Goal: Find specific page/section: Find specific page/section

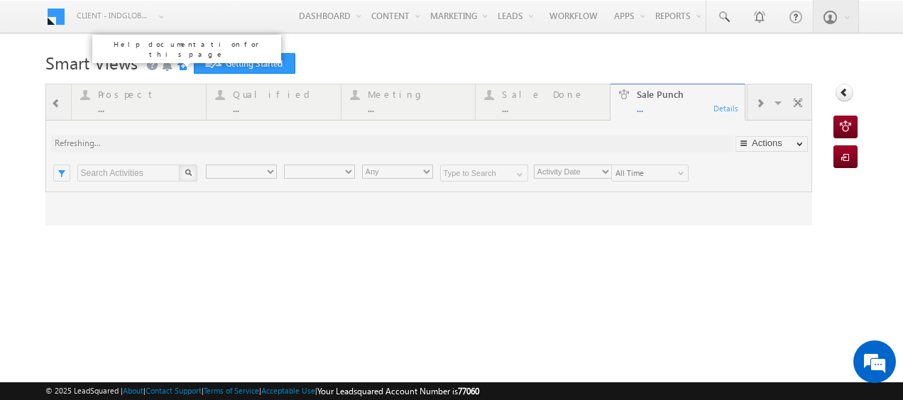
type input "Any Owner"
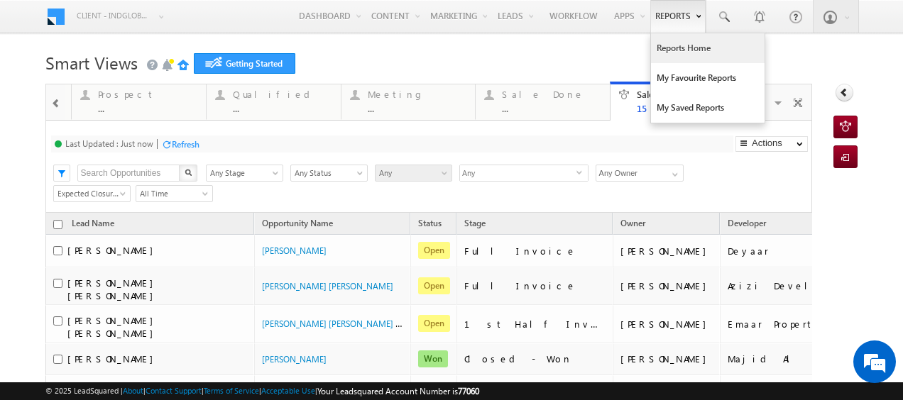
click at [672, 45] on link "Reports Home" at bounding box center [708, 48] width 114 height 30
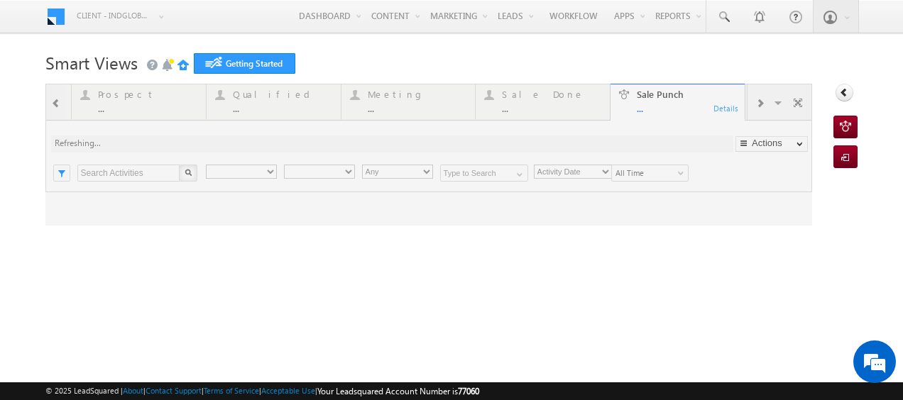
type input "Any Owner"
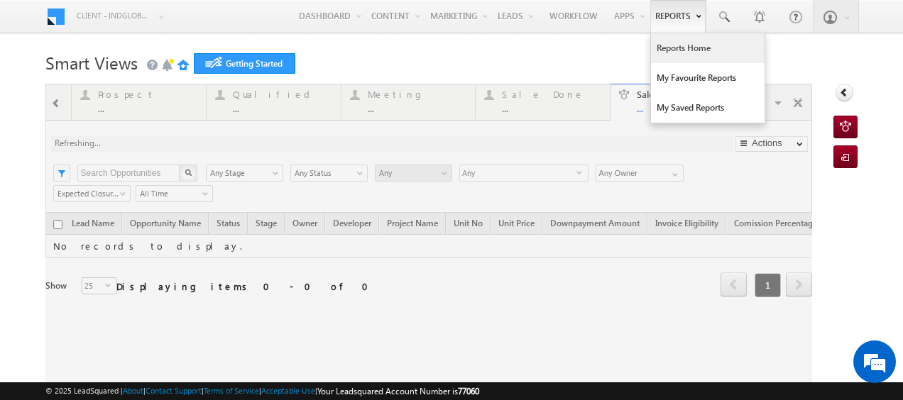
click at [684, 51] on link "Reports Home" at bounding box center [708, 48] width 114 height 30
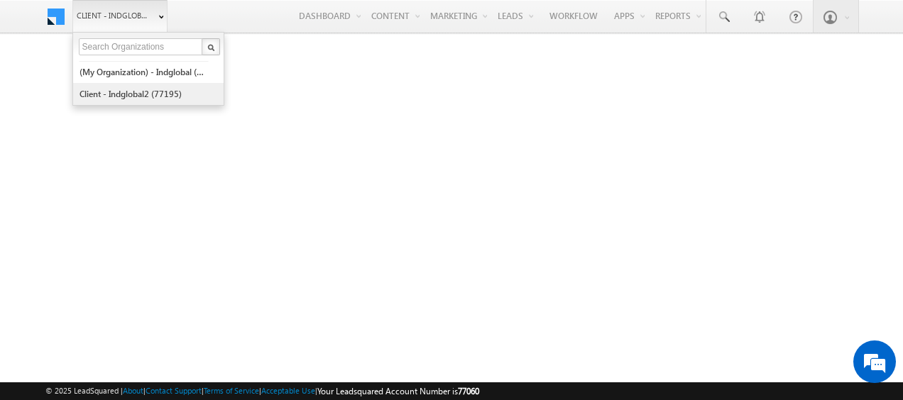
click at [140, 93] on link "Client - indglobal2 (77195)" at bounding box center [144, 94] width 130 height 22
